Goal: Transaction & Acquisition: Purchase product/service

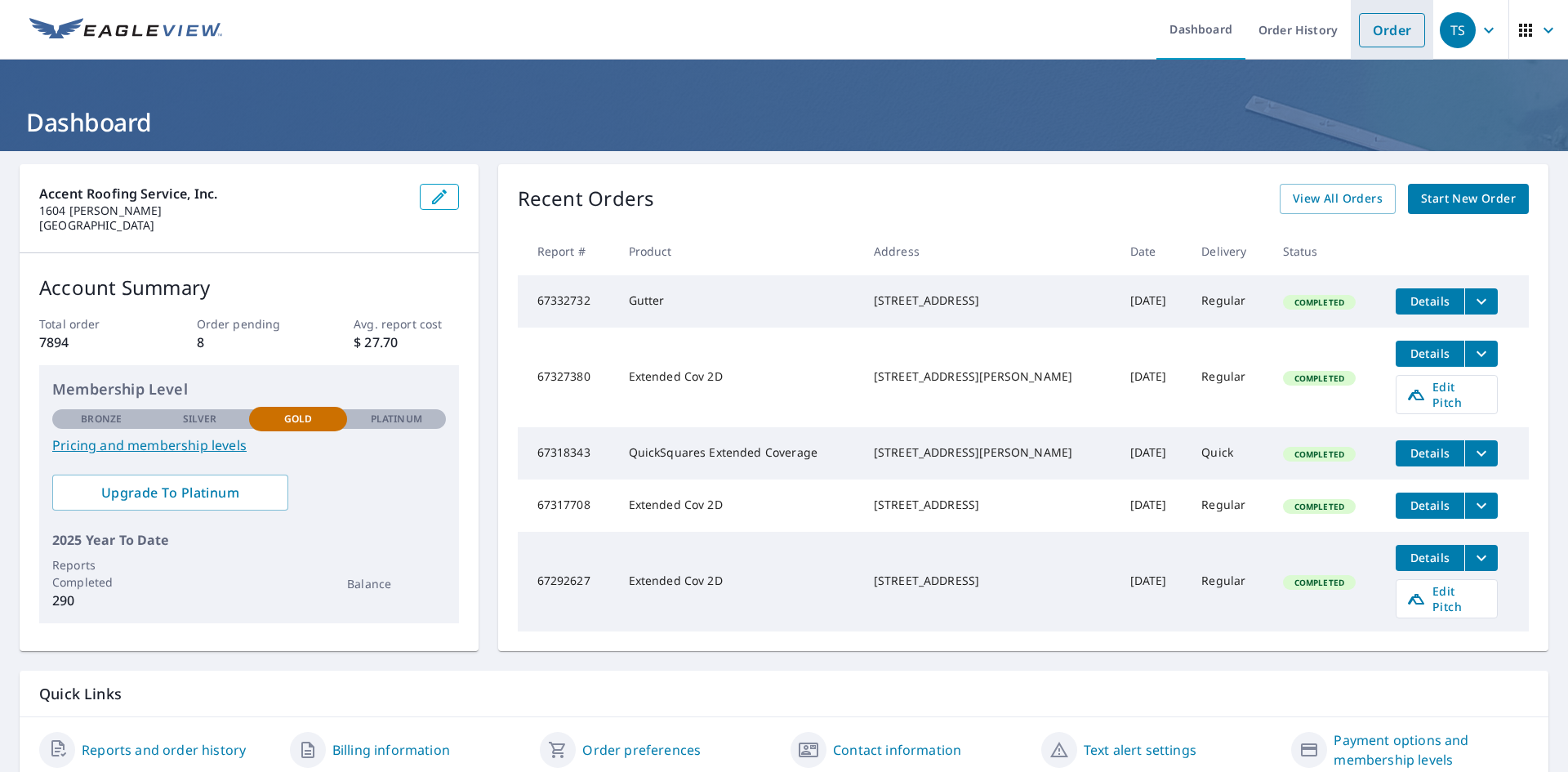
click at [1359, 31] on link "Order" at bounding box center [1392, 30] width 66 height 34
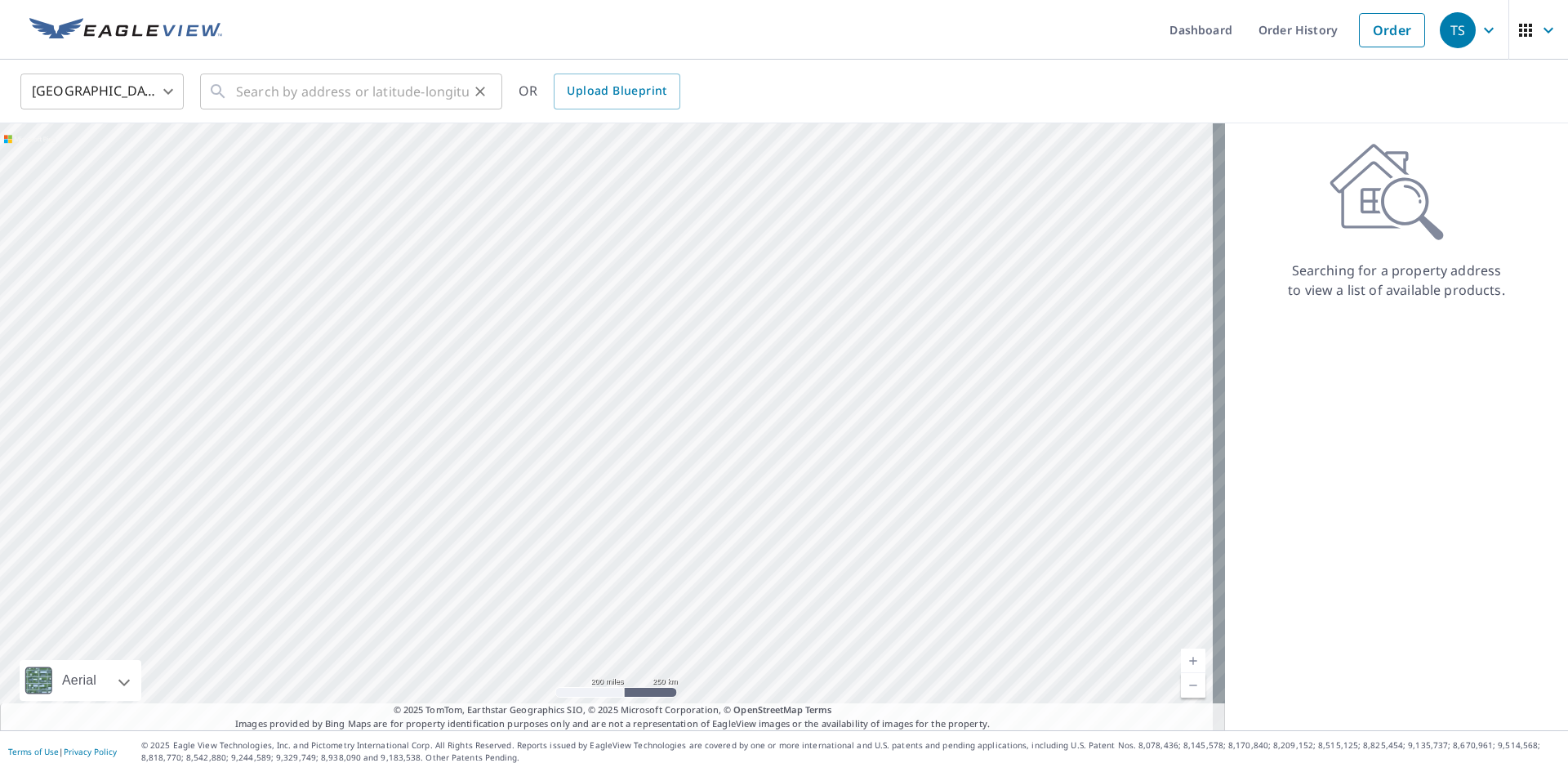
click at [470, 103] on div "​" at bounding box center [351, 91] width 302 height 36
paste input "[GEOGRAPHIC_DATA]"
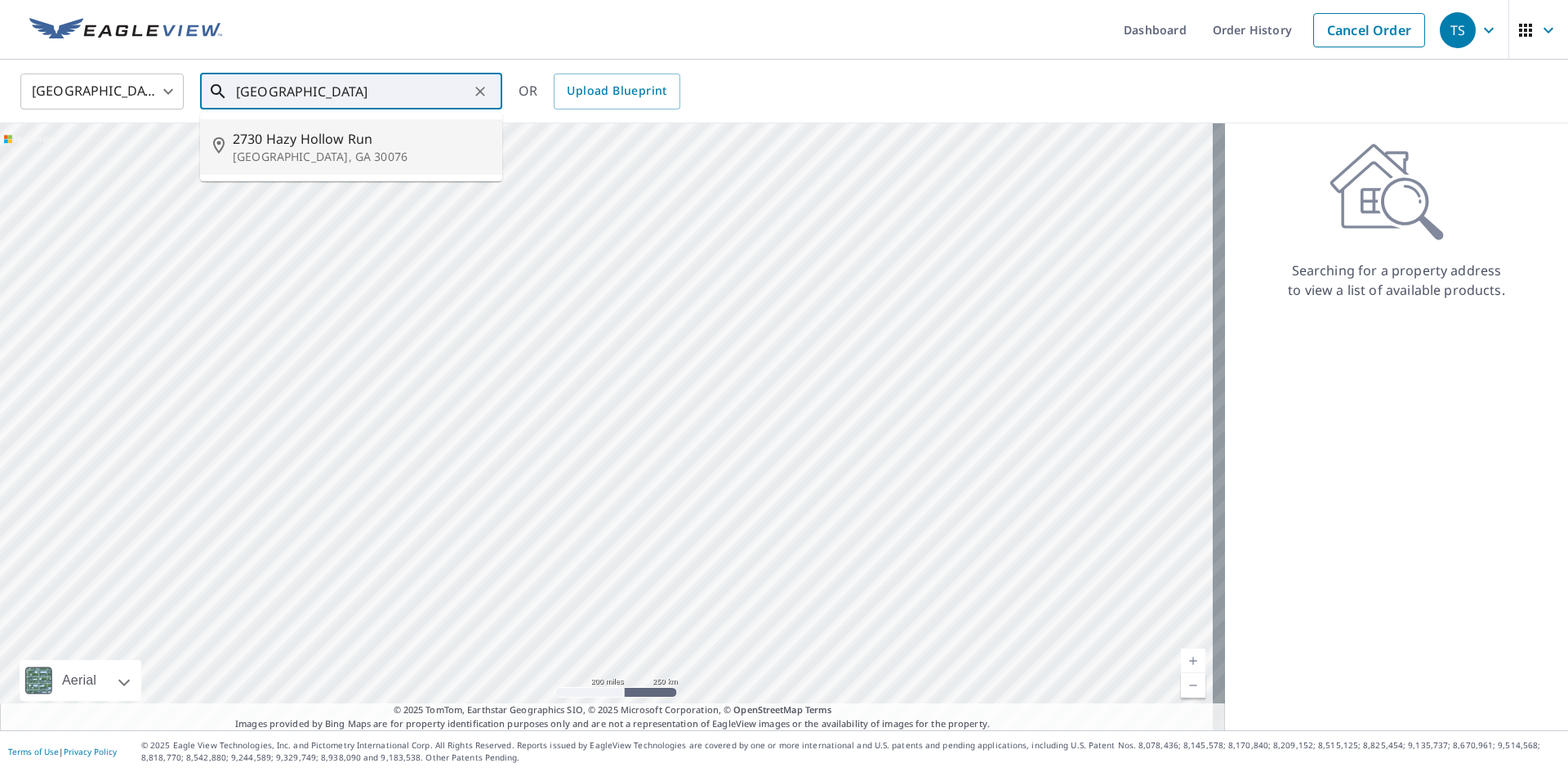
click at [318, 154] on p "[GEOGRAPHIC_DATA], GA 30076" at bounding box center [361, 157] width 256 height 16
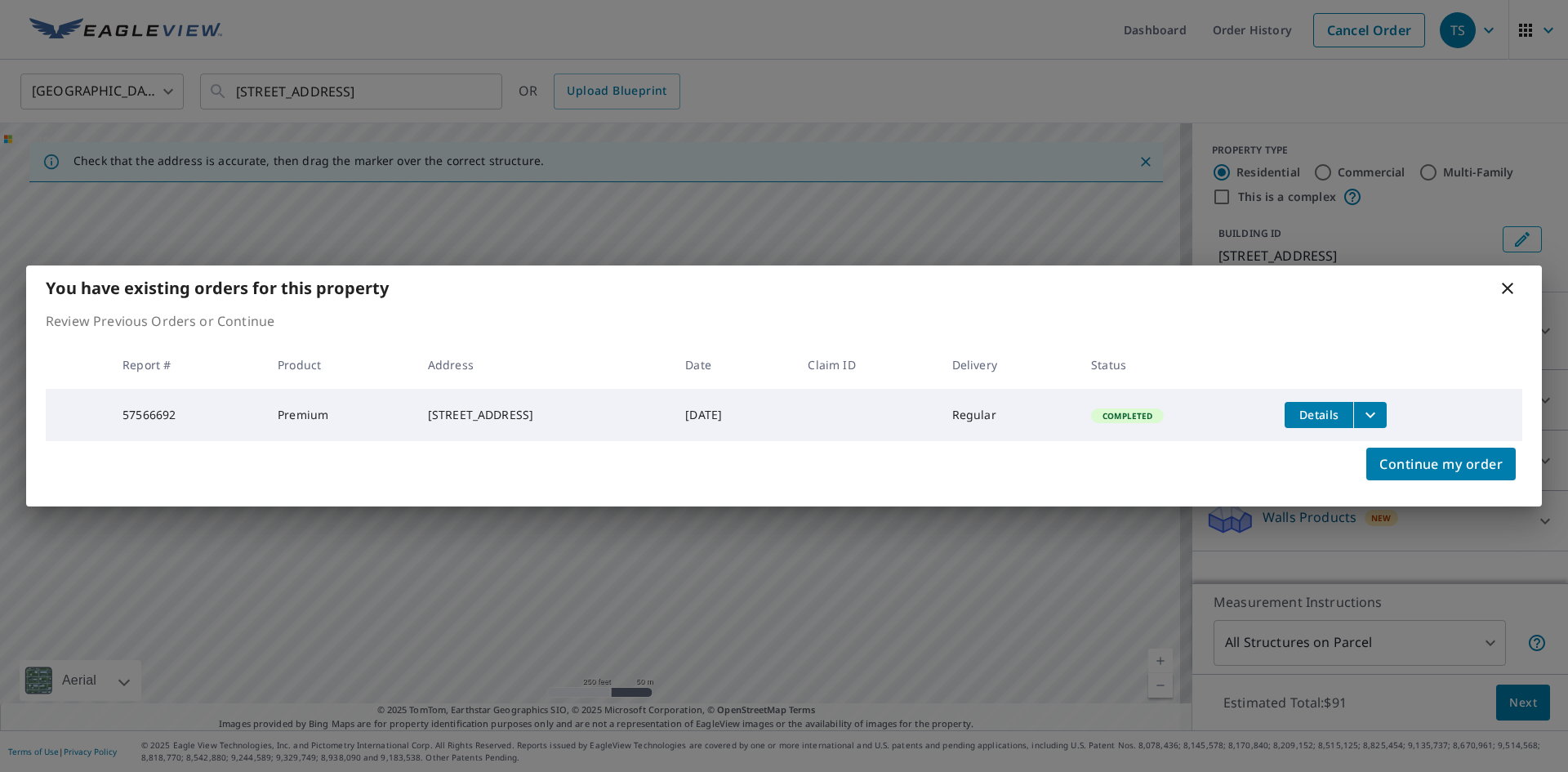
click at [1380, 411] on icon "filesDropdownBtn-57566692" at bounding box center [1370, 415] width 20 height 20
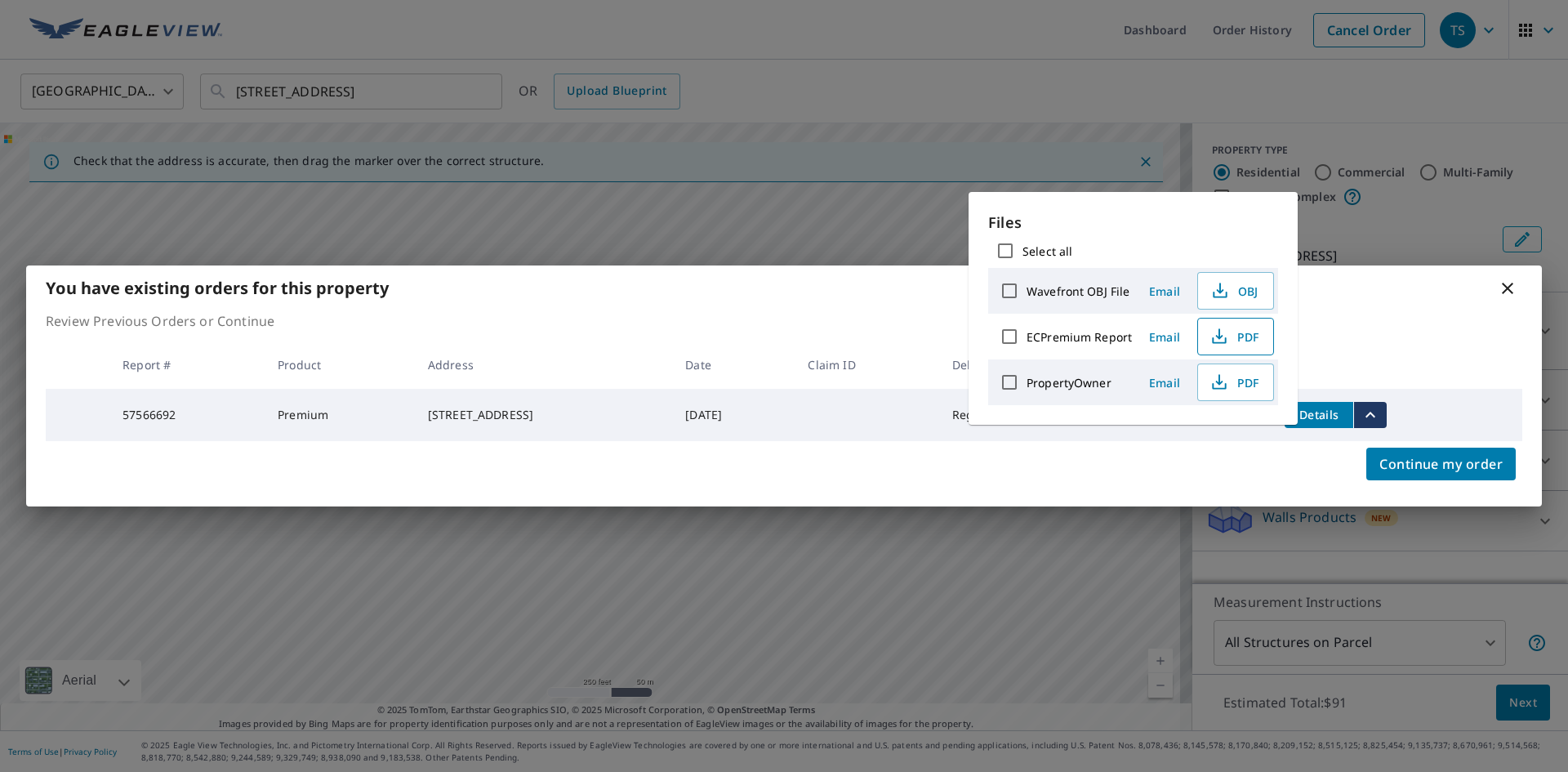
click at [1216, 342] on icon "button" at bounding box center [1219, 337] width 20 height 20
click at [835, 151] on div "You have existing orders for this property Review Previous Orders or Continue R…" at bounding box center [784, 386] width 1568 height 772
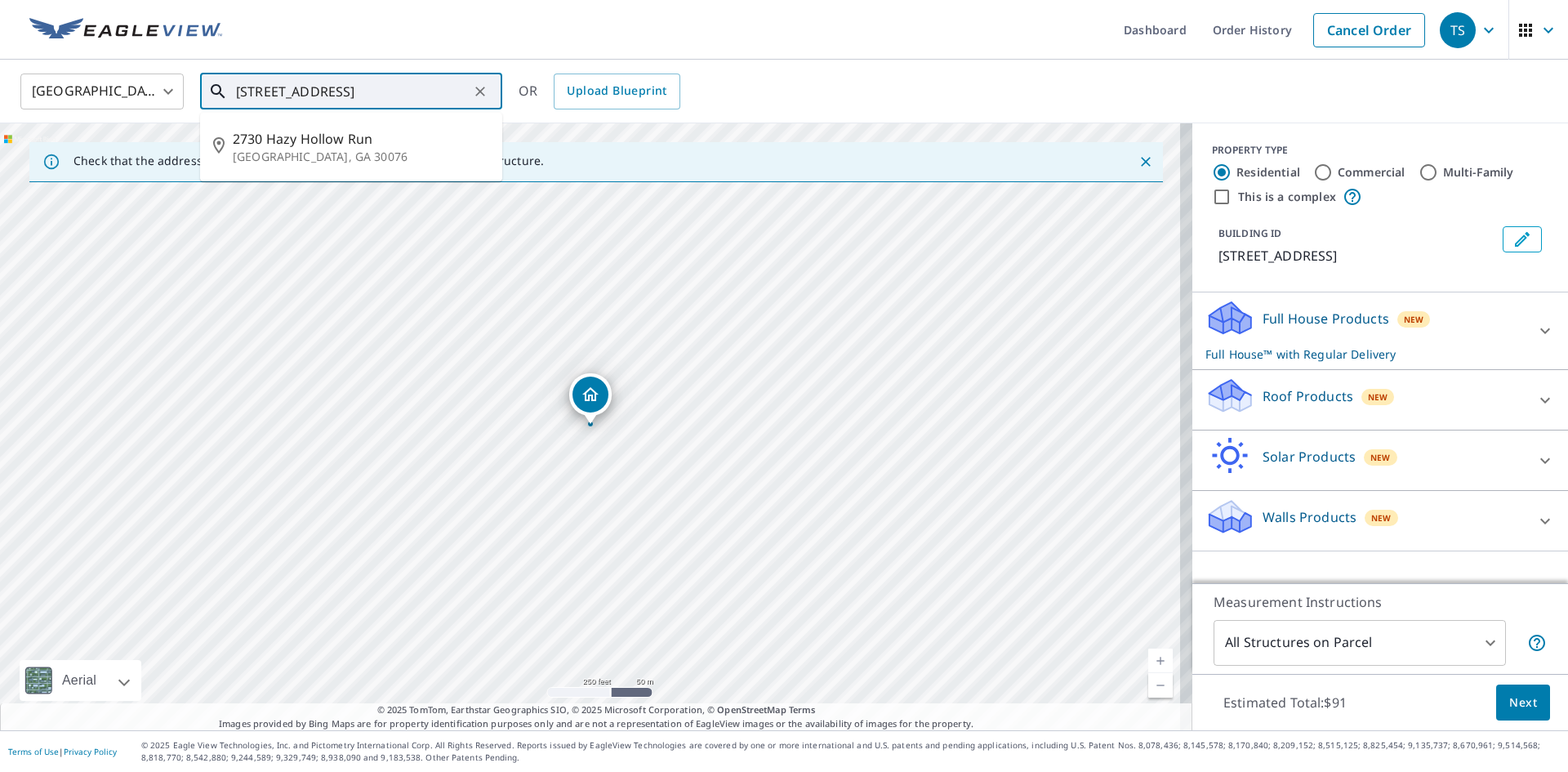
click at [409, 89] on input "[STREET_ADDRESS]" at bounding box center [352, 91] width 233 height 46
paste input "1767 Rambling Wo"
click at [369, 132] on span "1767 Rambling [PERSON_NAME] Dr" at bounding box center [361, 139] width 256 height 20
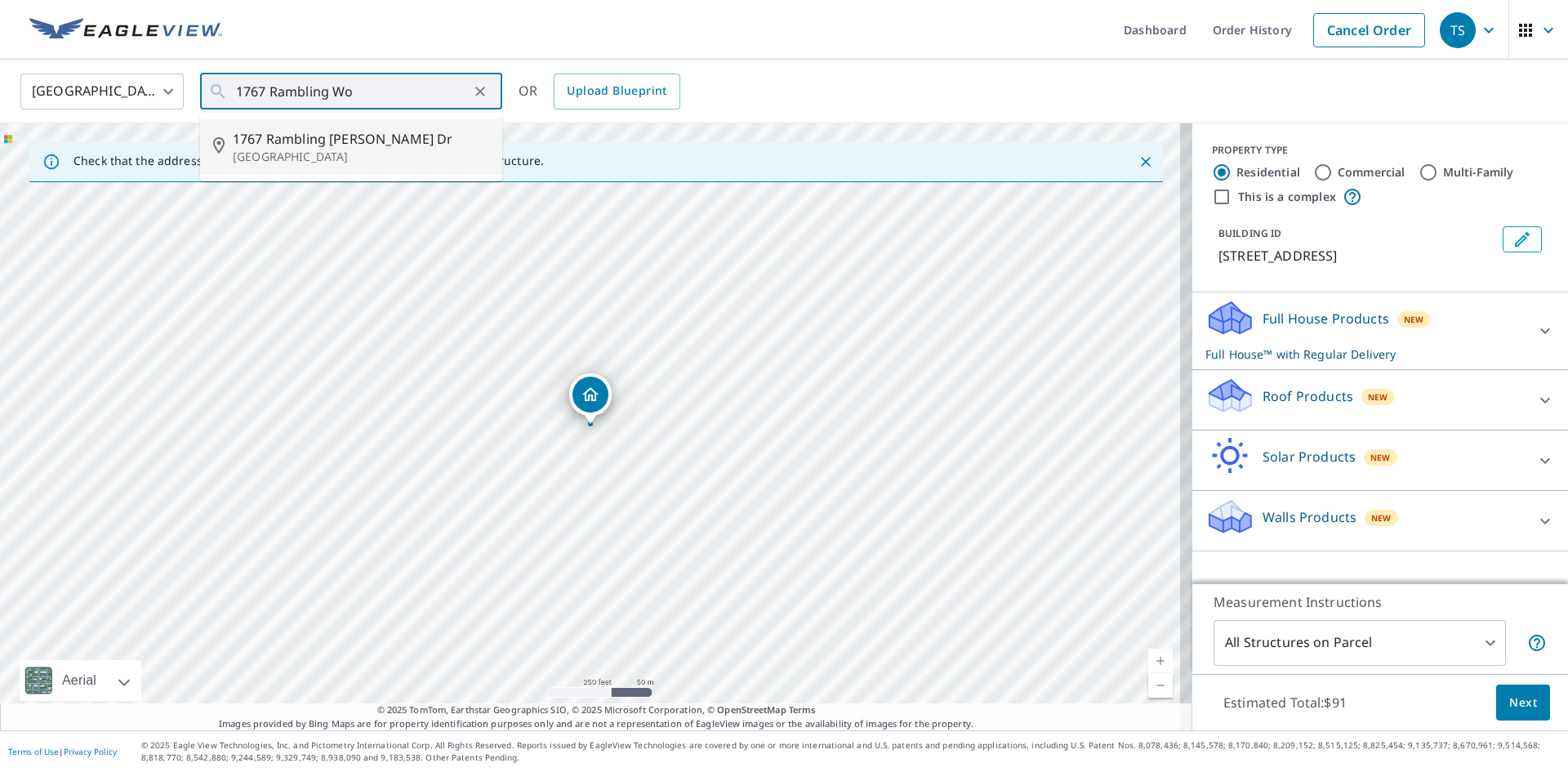
type input "[STREET_ADDRESS][PERSON_NAME][PERSON_NAME]"
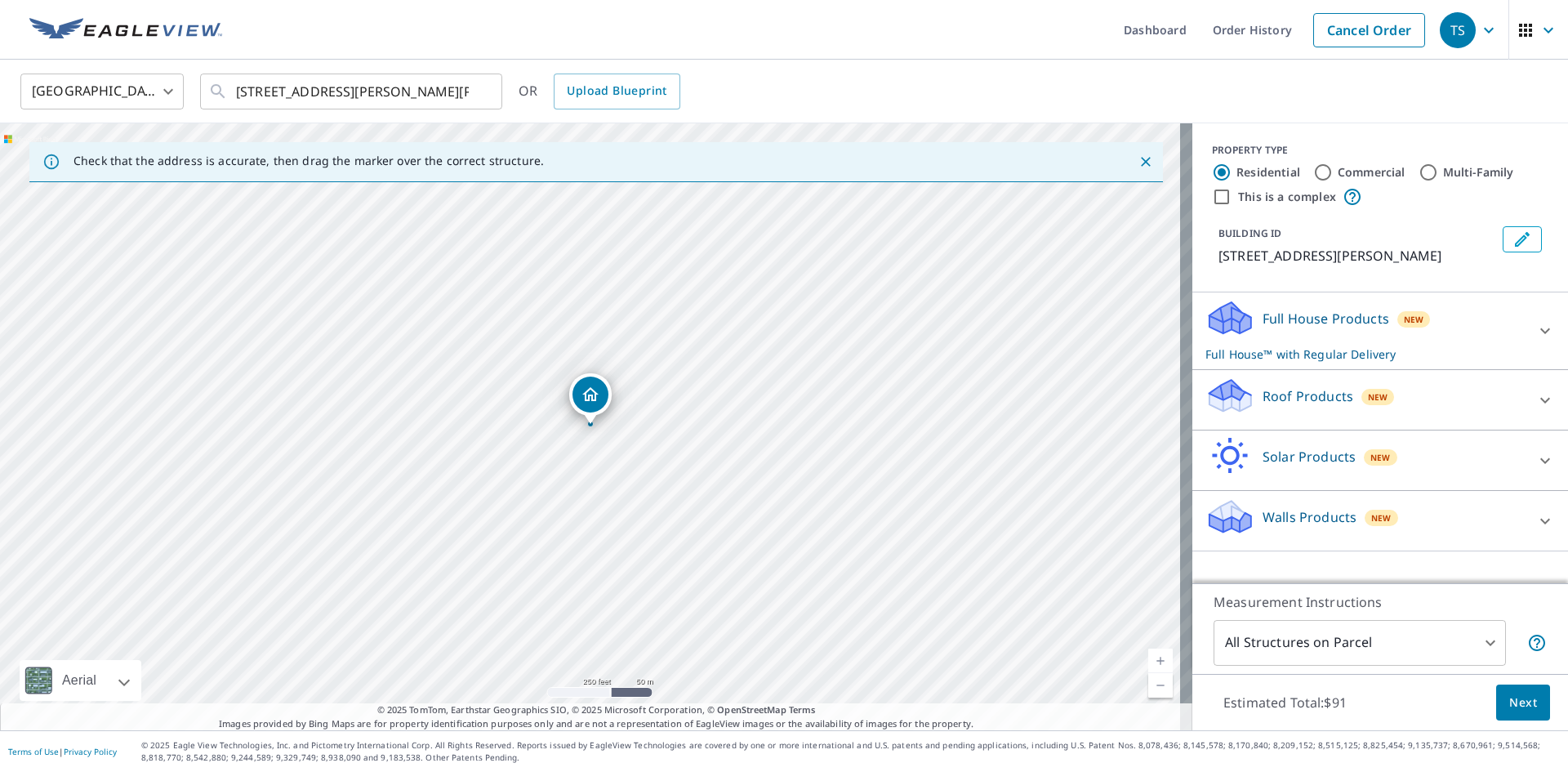
click at [1289, 329] on p "Full House Products" at bounding box center [1325, 318] width 126 height 20
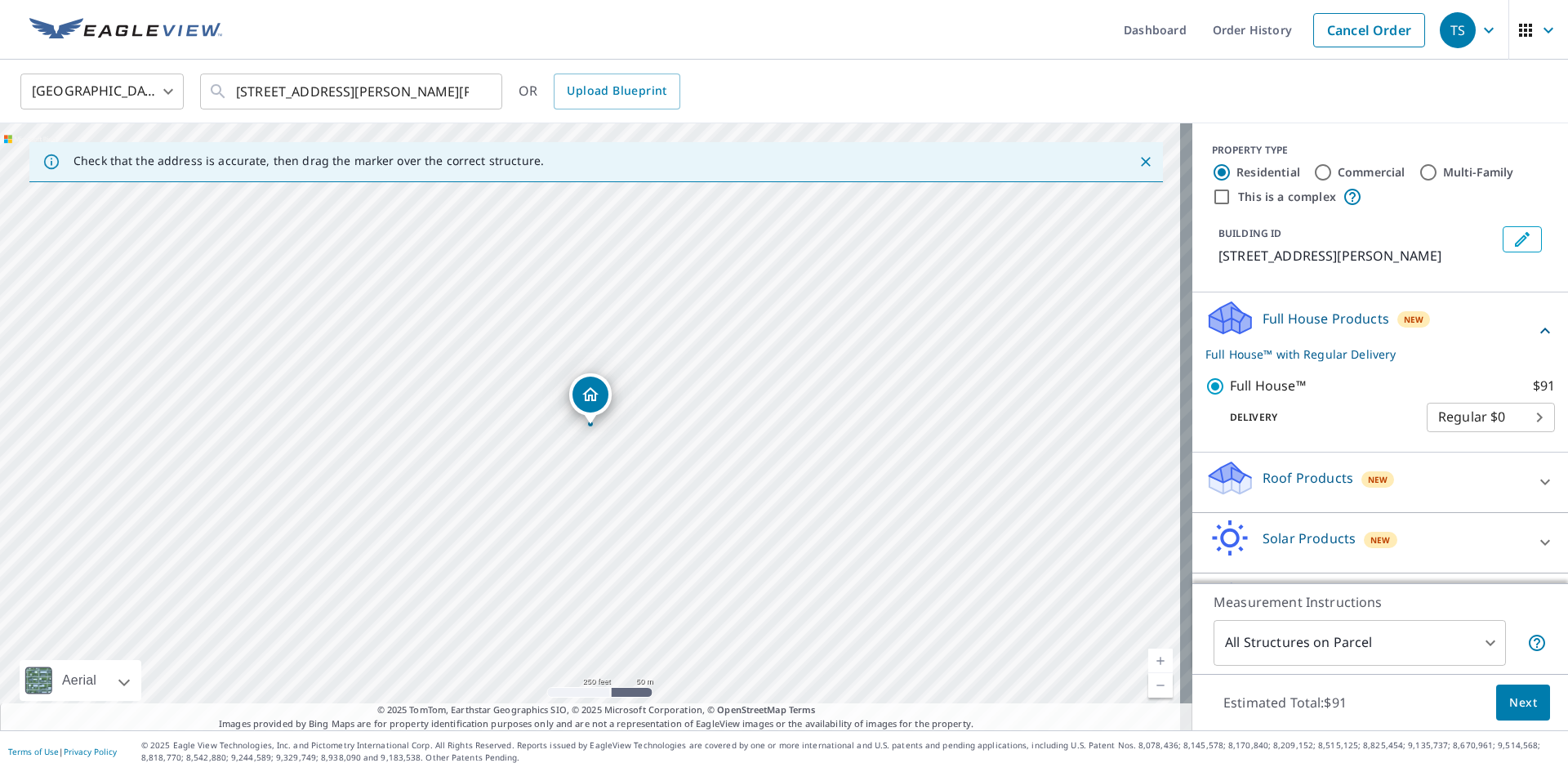
scroll to position [71, 0]
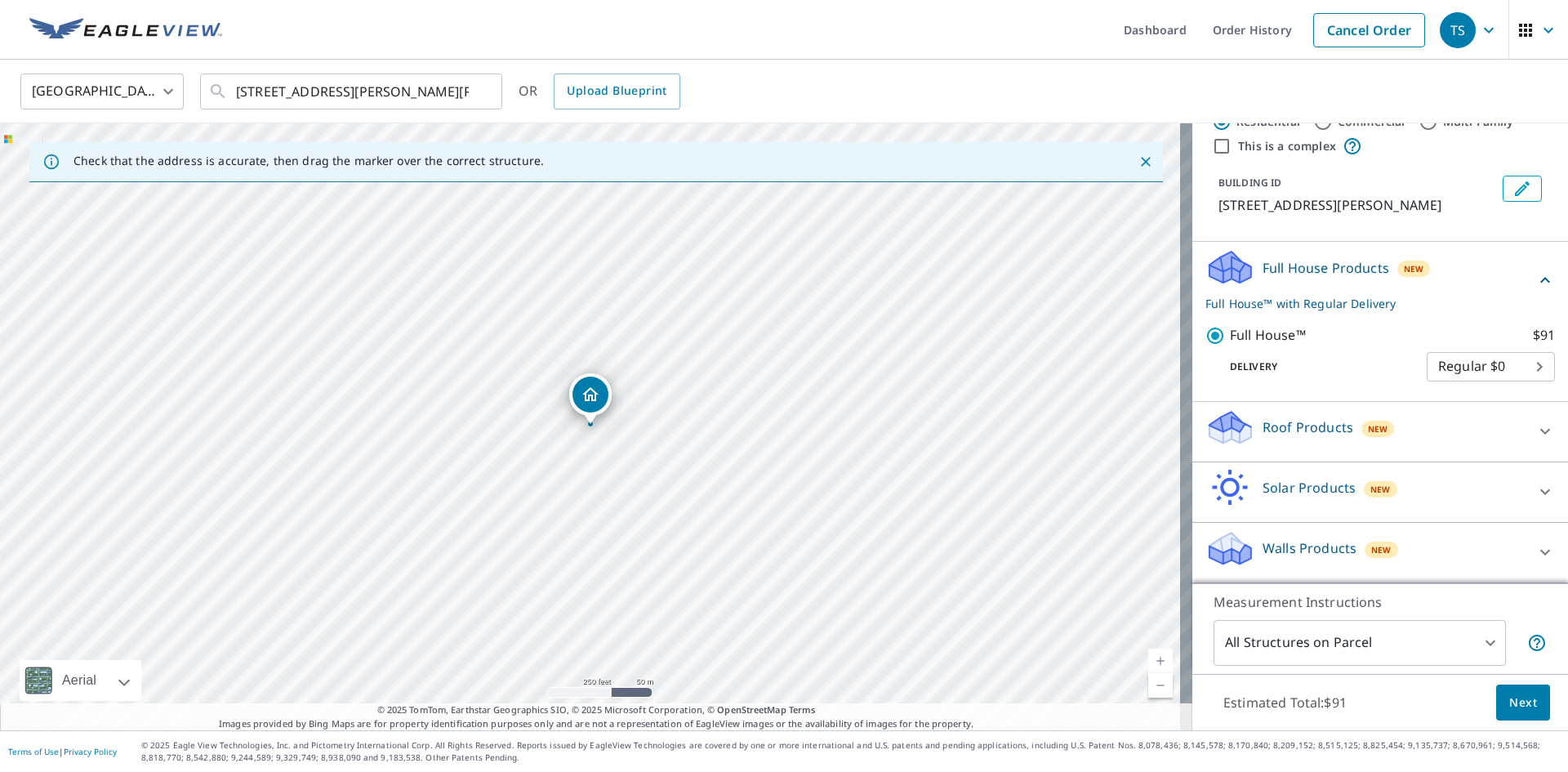
click at [1298, 431] on p "Roof Products" at bounding box center [1307, 427] width 90 height 20
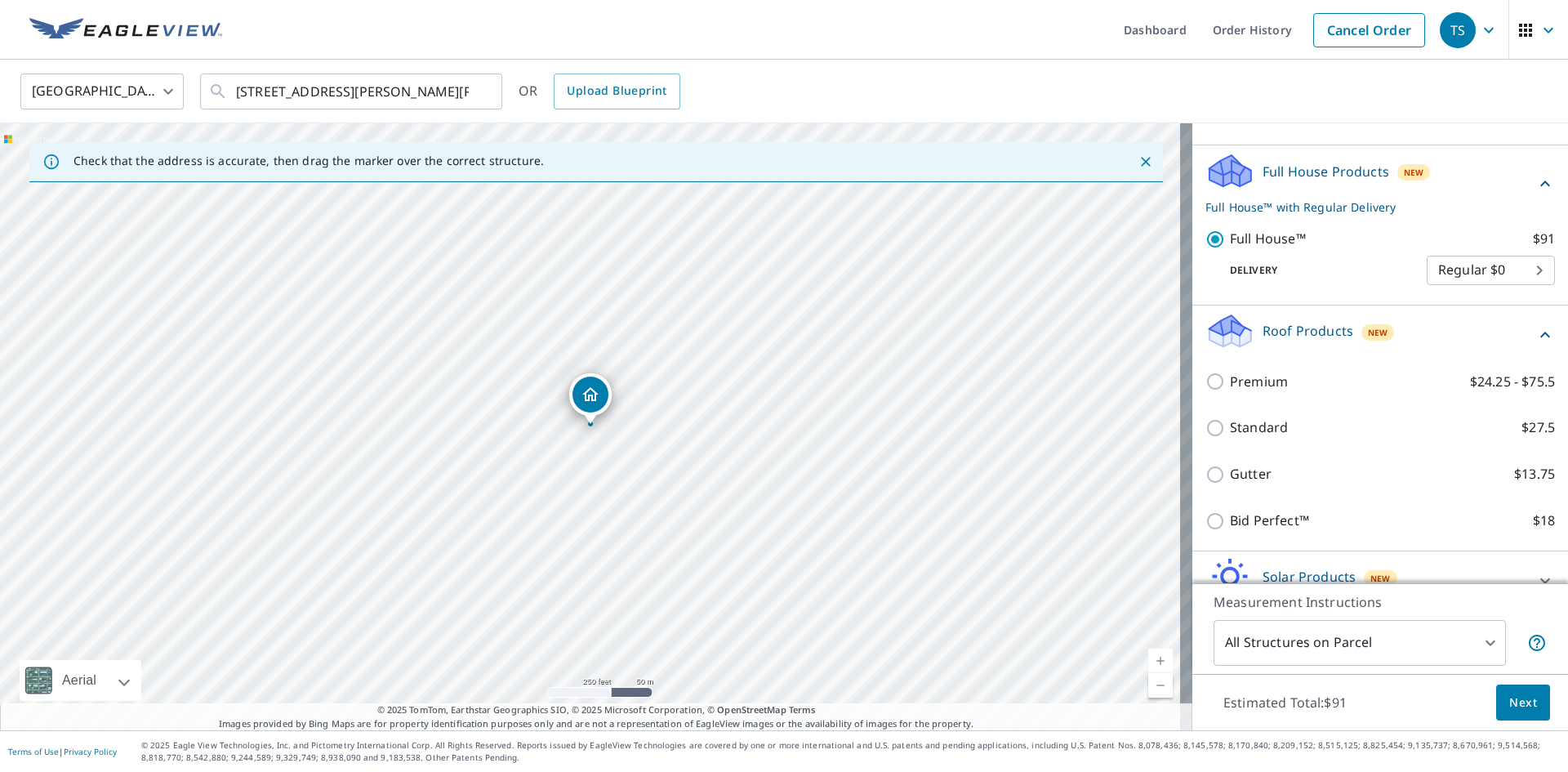
scroll to position [256, 0]
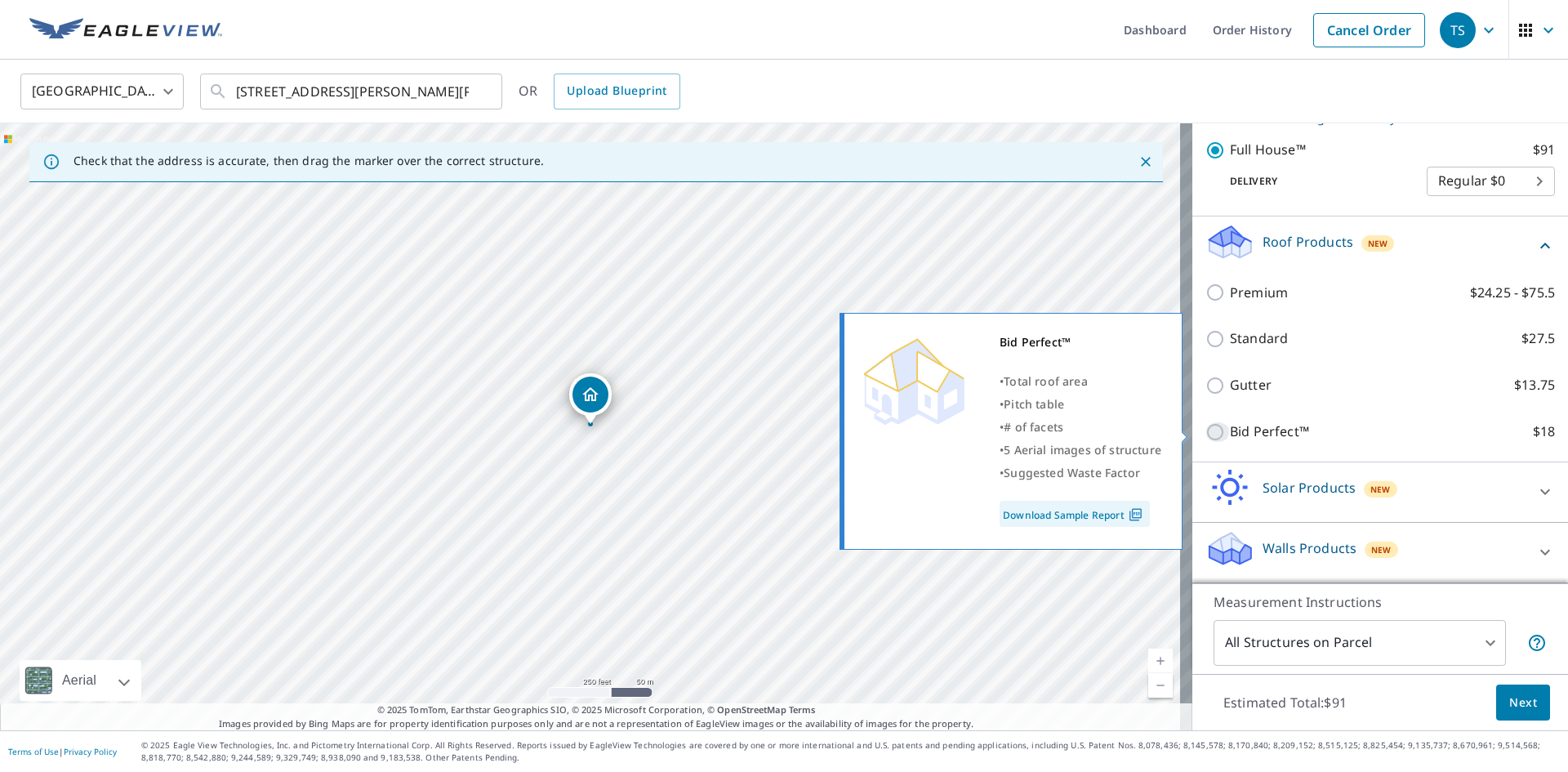
click at [1205, 427] on input "Bid Perfect™ $18" at bounding box center [1217, 432] width 24 height 20
checkbox input "true"
type input "1"
checkbox input "false"
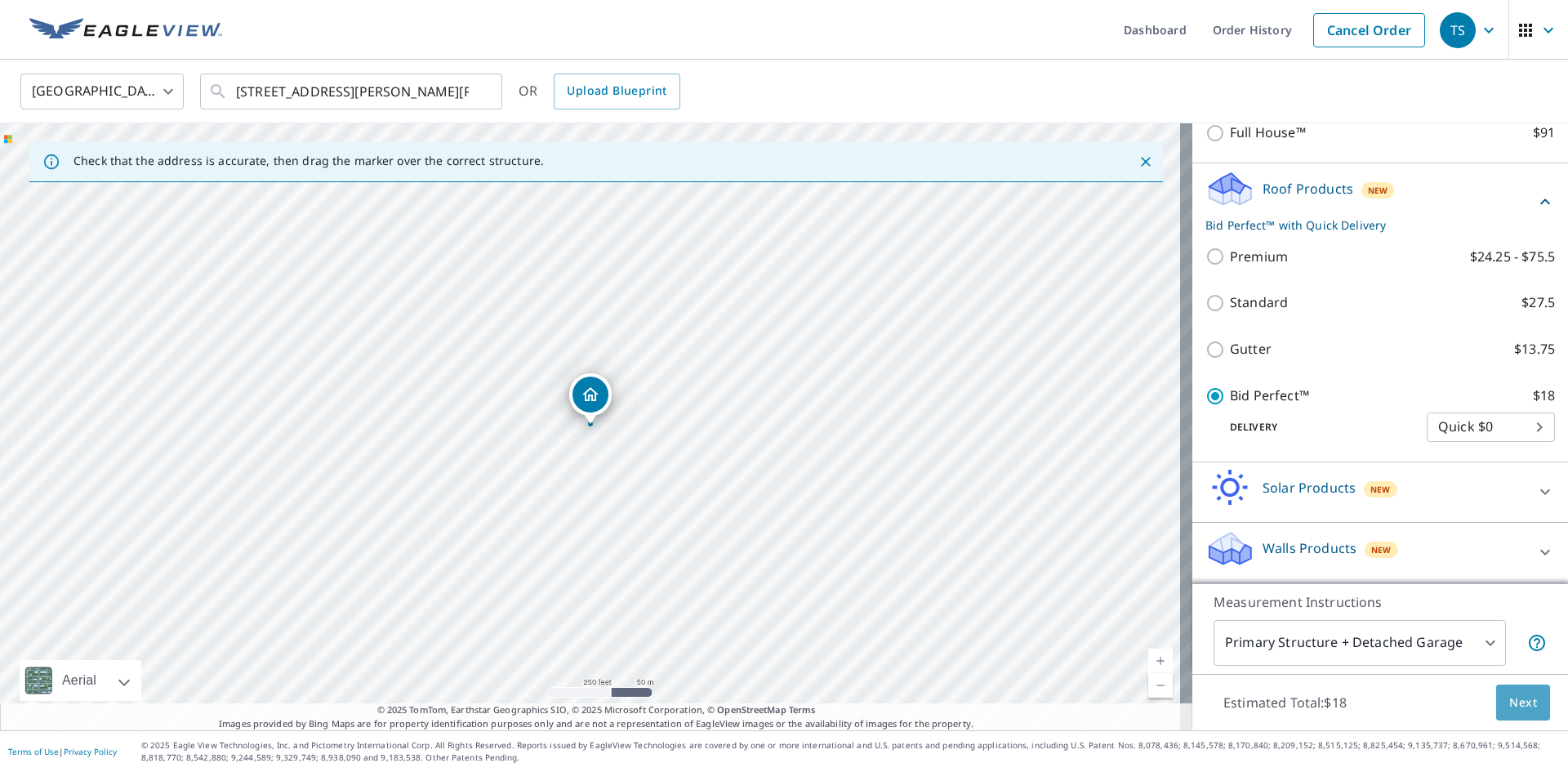
click at [1528, 695] on button "Next" at bounding box center [1522, 703] width 54 height 37
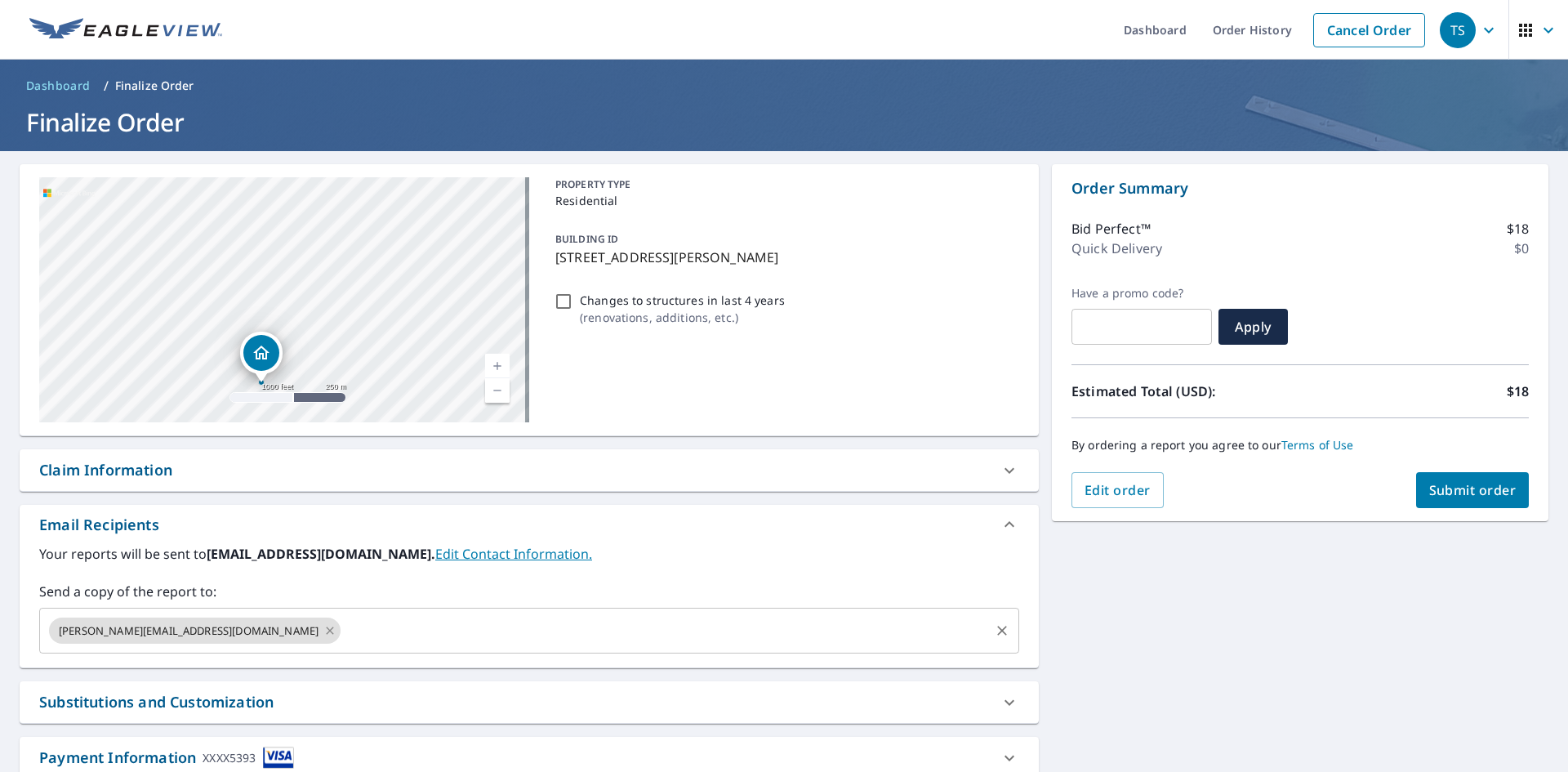
click at [323, 634] on icon at bounding box center [329, 630] width 13 height 18
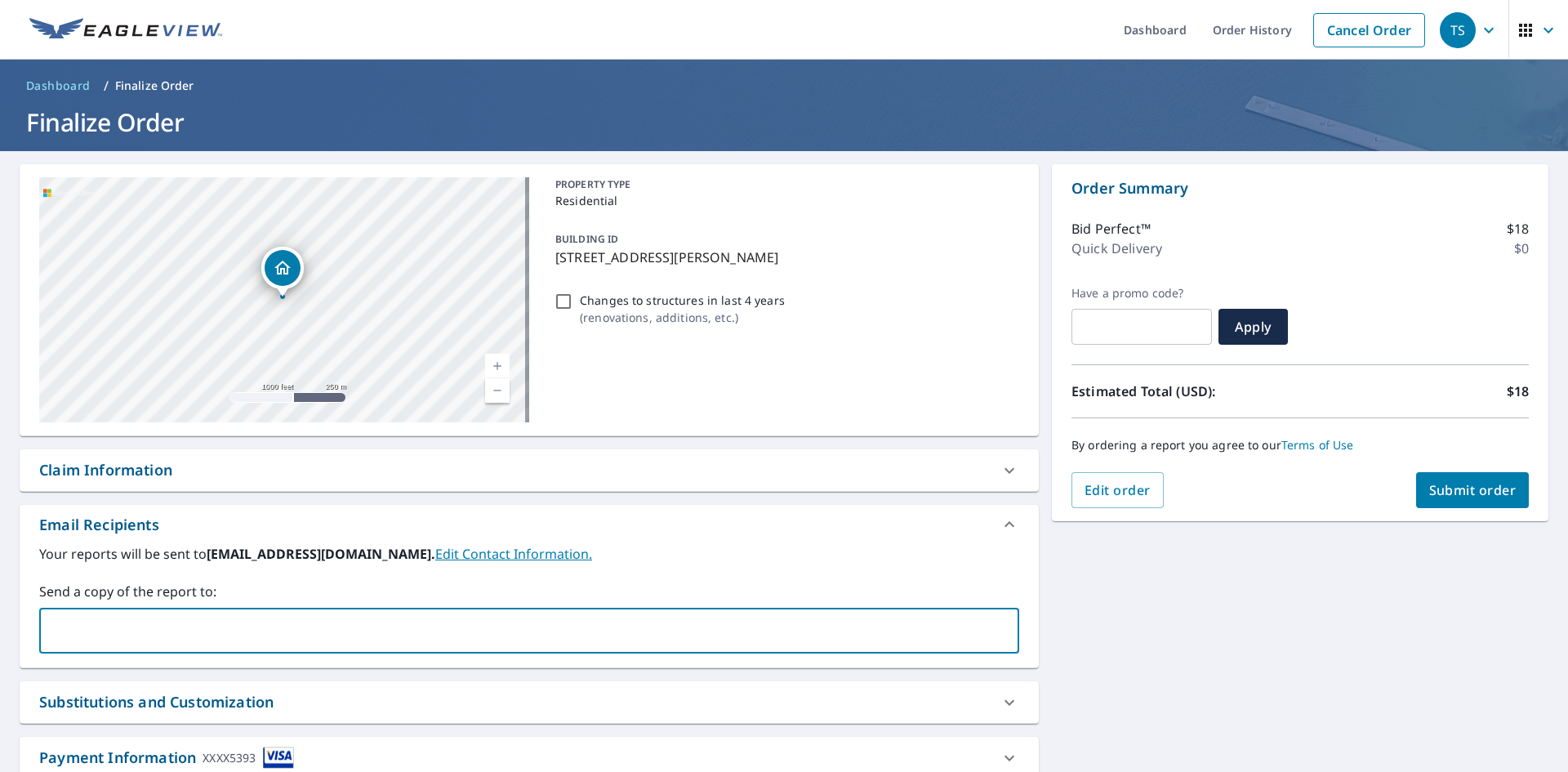
click at [184, 634] on input "text" at bounding box center [517, 631] width 941 height 31
type input "[PERSON_NAME][EMAIL_ADDRESS][DOMAIN_NAME]"
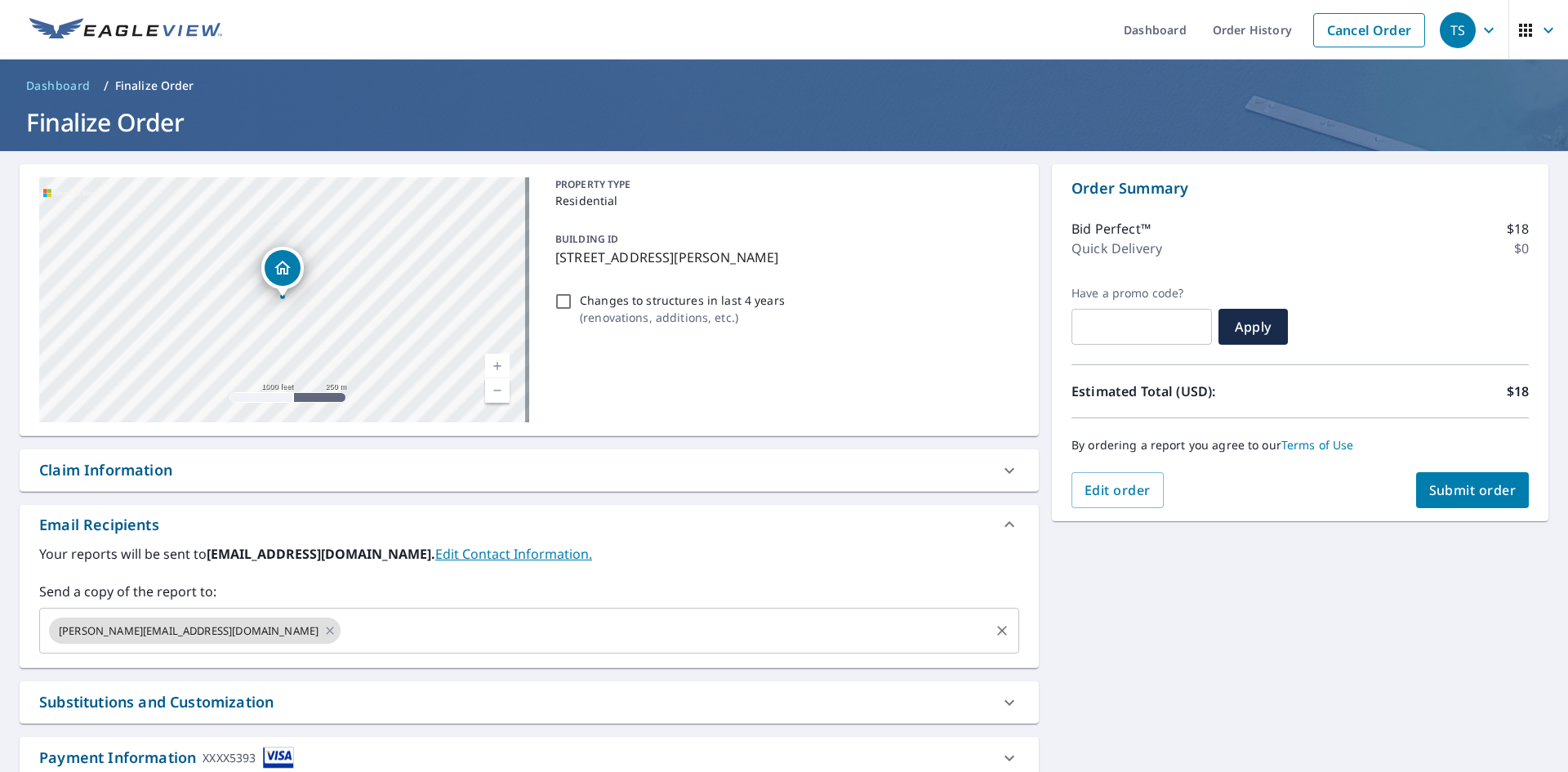
click at [343, 635] on input "text" at bounding box center [665, 631] width 644 height 31
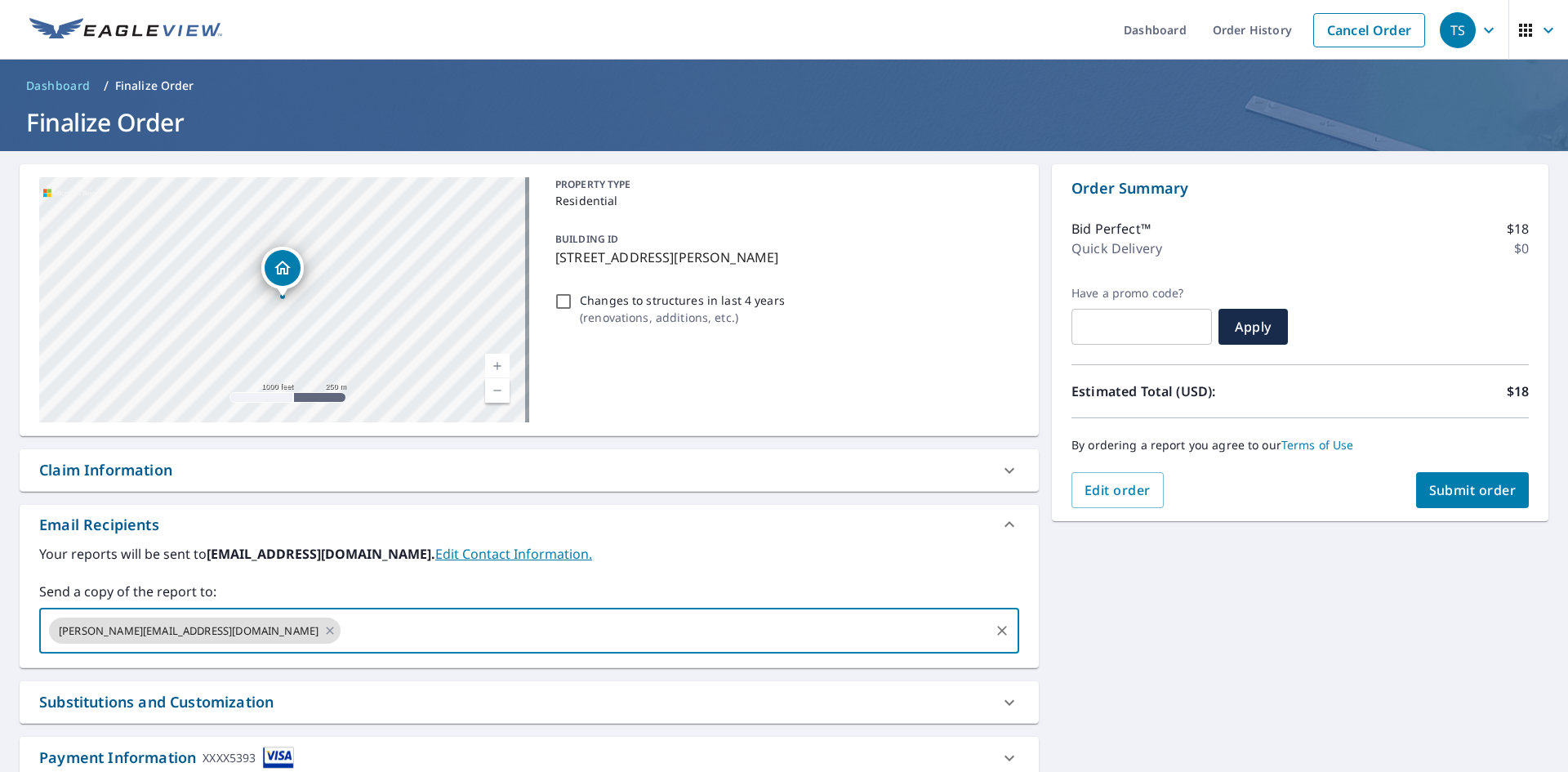
type input "[EMAIL_ADDRESS][DOMAIN_NAME]"
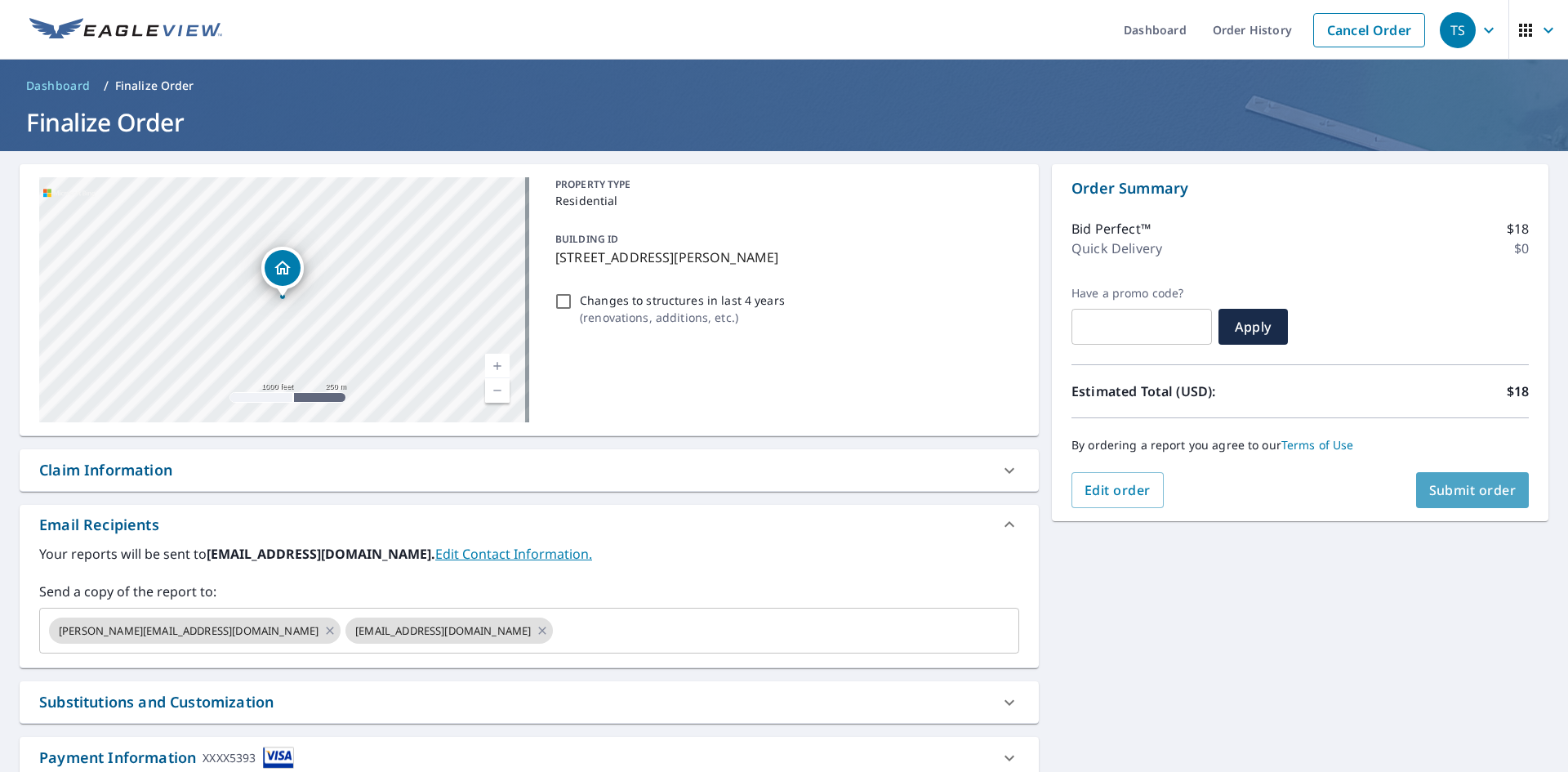
click at [1475, 491] on span "Submit order" at bounding box center [1473, 490] width 88 height 18
